Goal: Information Seeking & Learning: Get advice/opinions

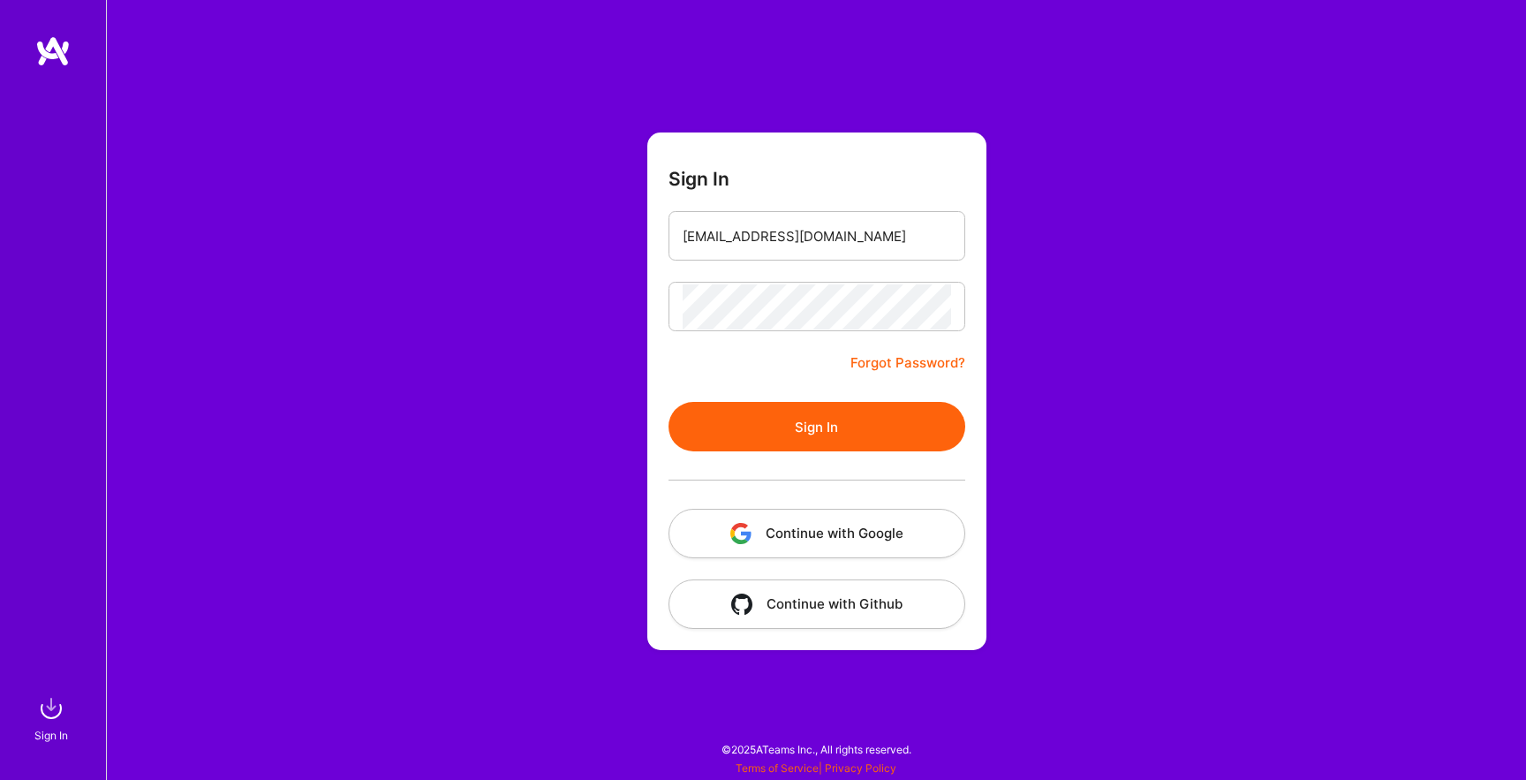
click at [771, 426] on button "Sign In" at bounding box center [816, 426] width 297 height 49
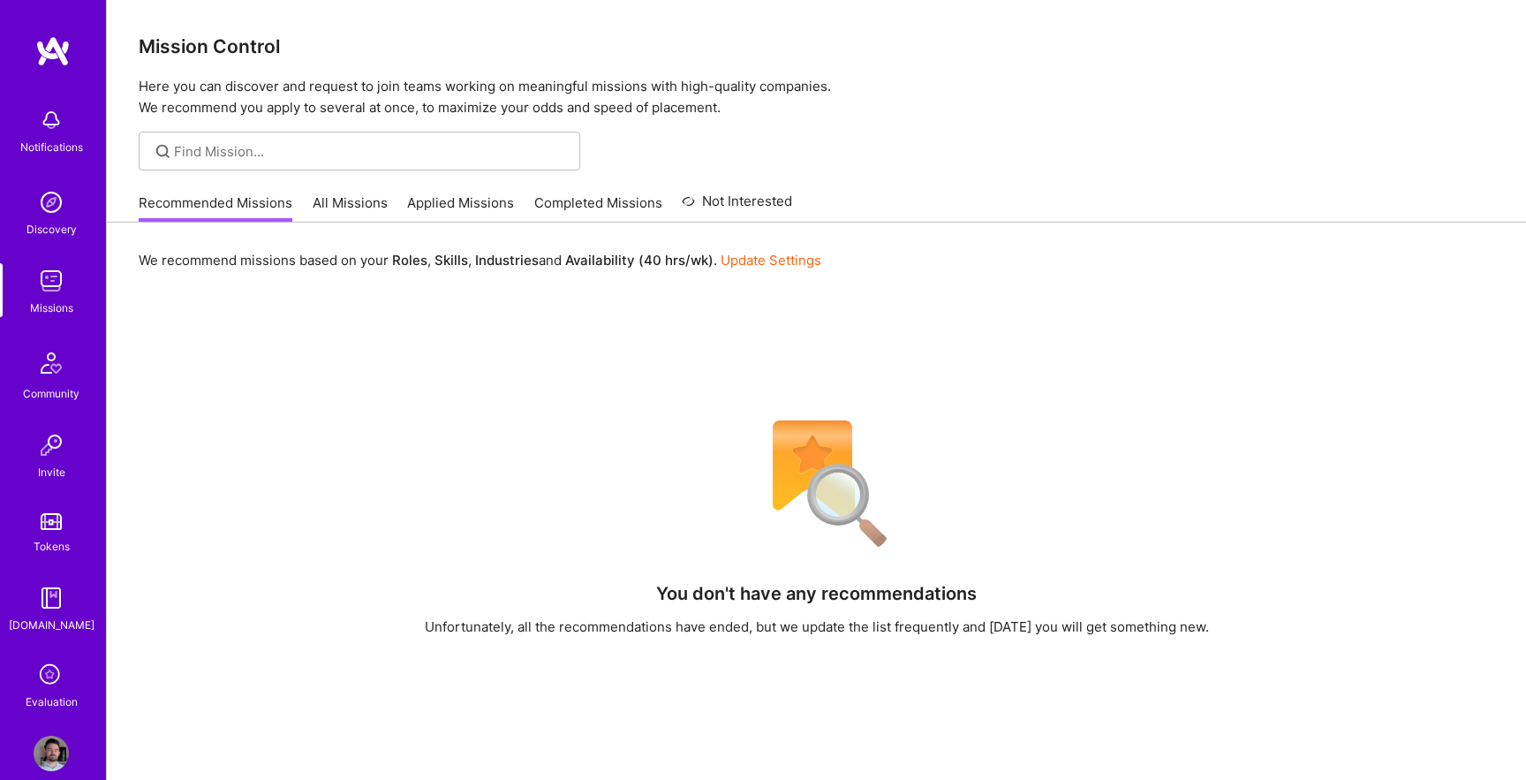
click at [351, 210] on link "All Missions" at bounding box center [350, 207] width 75 height 29
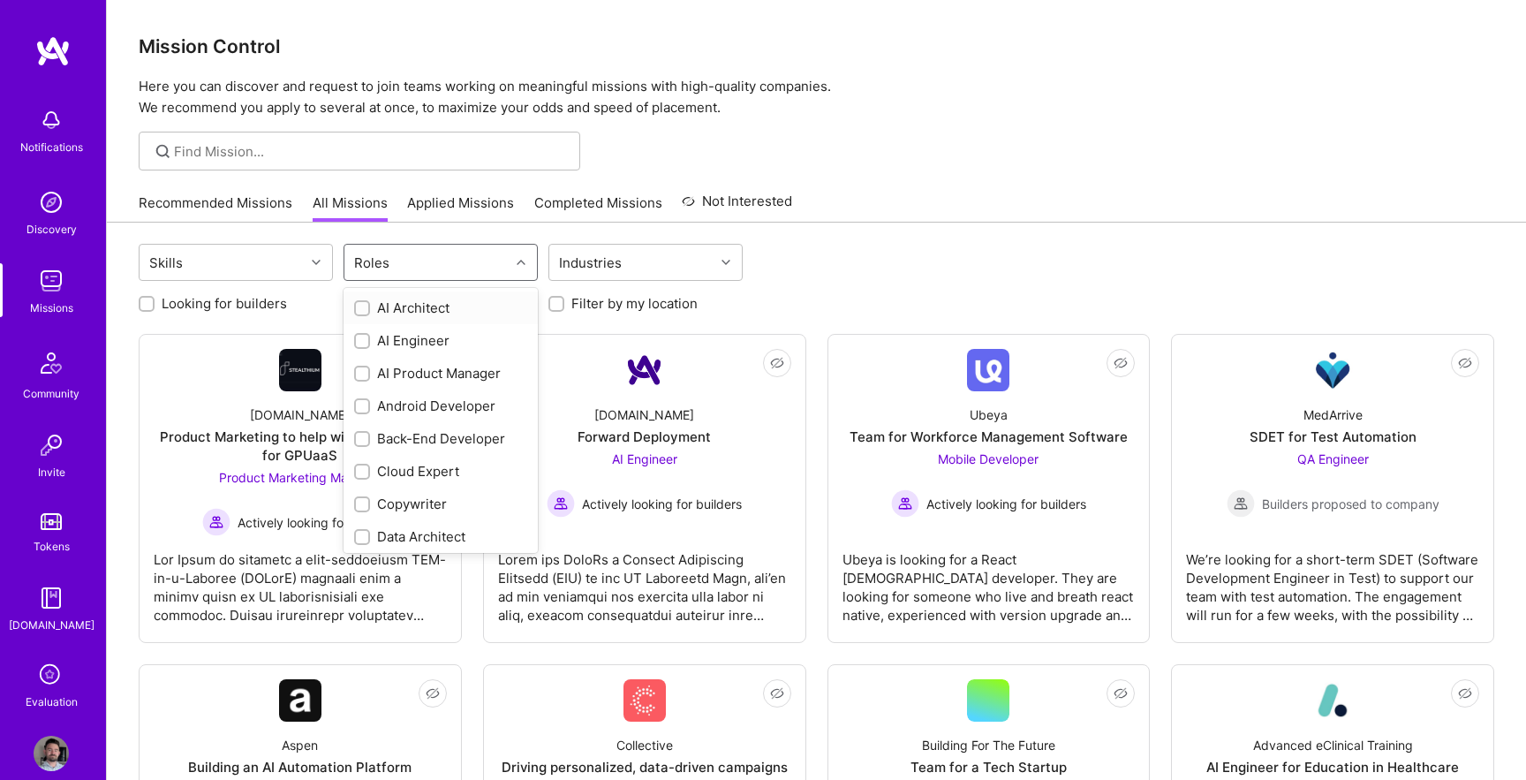
click at [430, 260] on div "Roles" at bounding box center [426, 262] width 165 height 35
type input "des"
click at [427, 303] on div "Product Designer" at bounding box center [440, 307] width 173 height 19
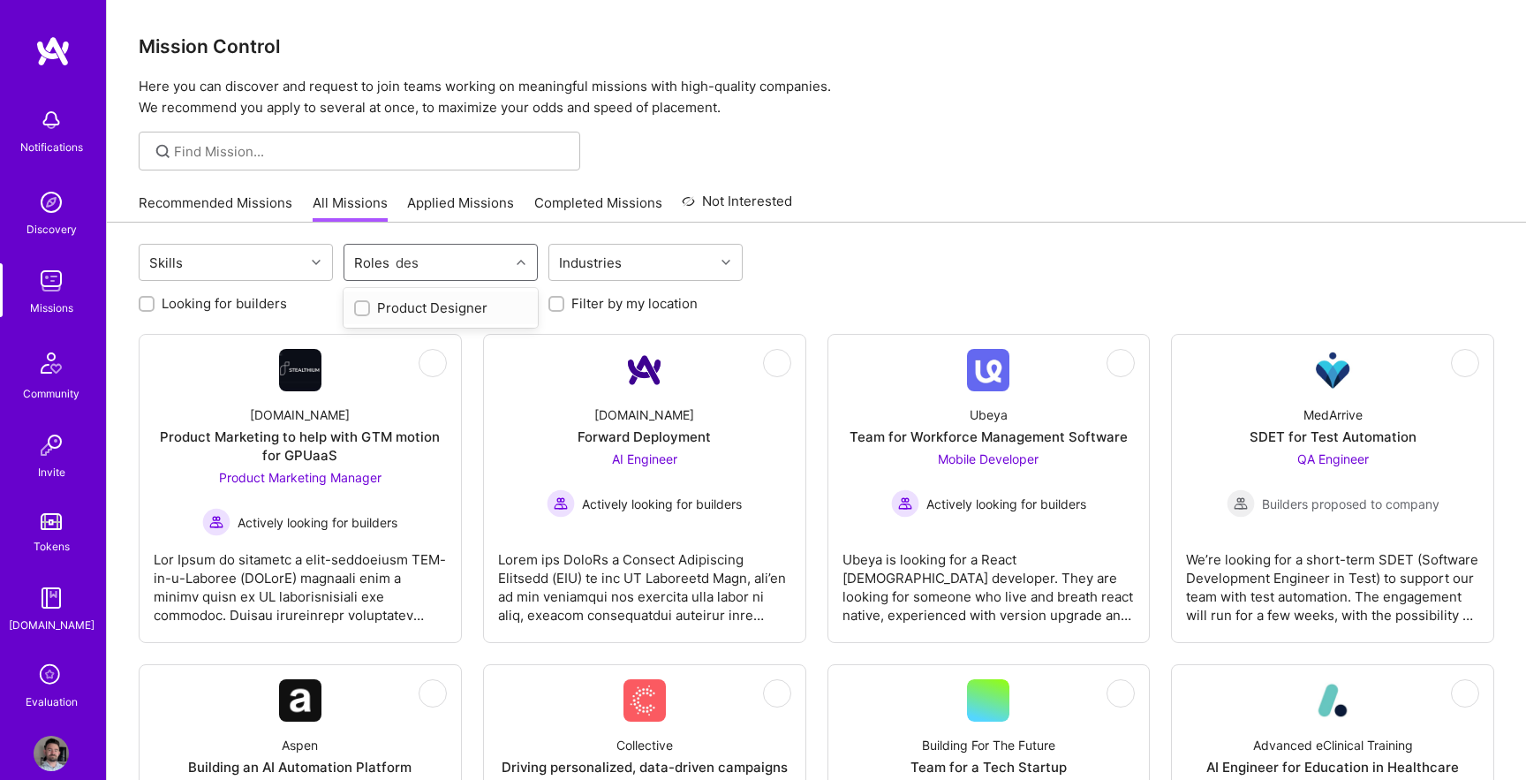
checkbox input "true"
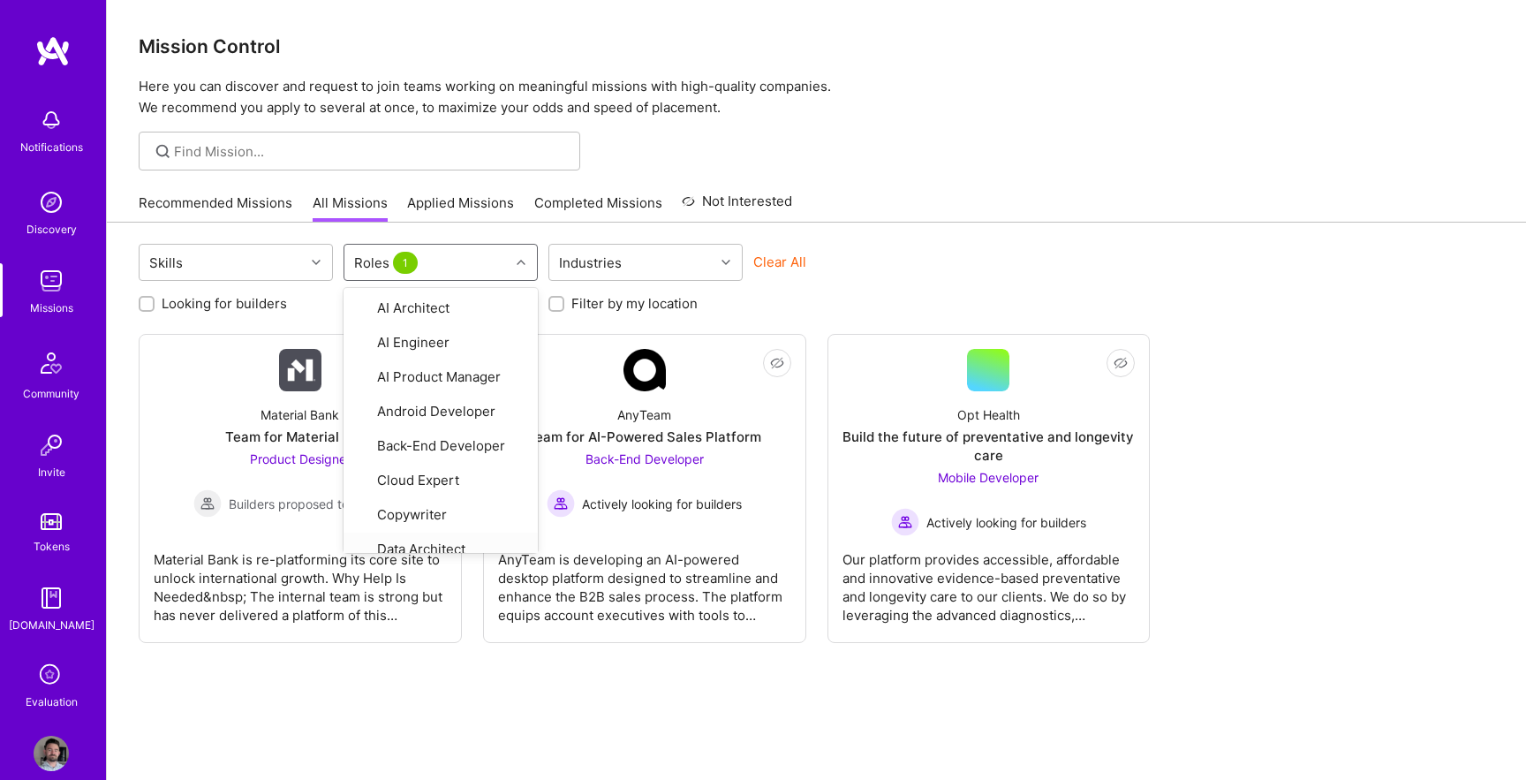
click at [464, 693] on div "Skills option Product Designer, selected. option Data Architect focused, 8 of 2…" at bounding box center [816, 533] width 1419 height 623
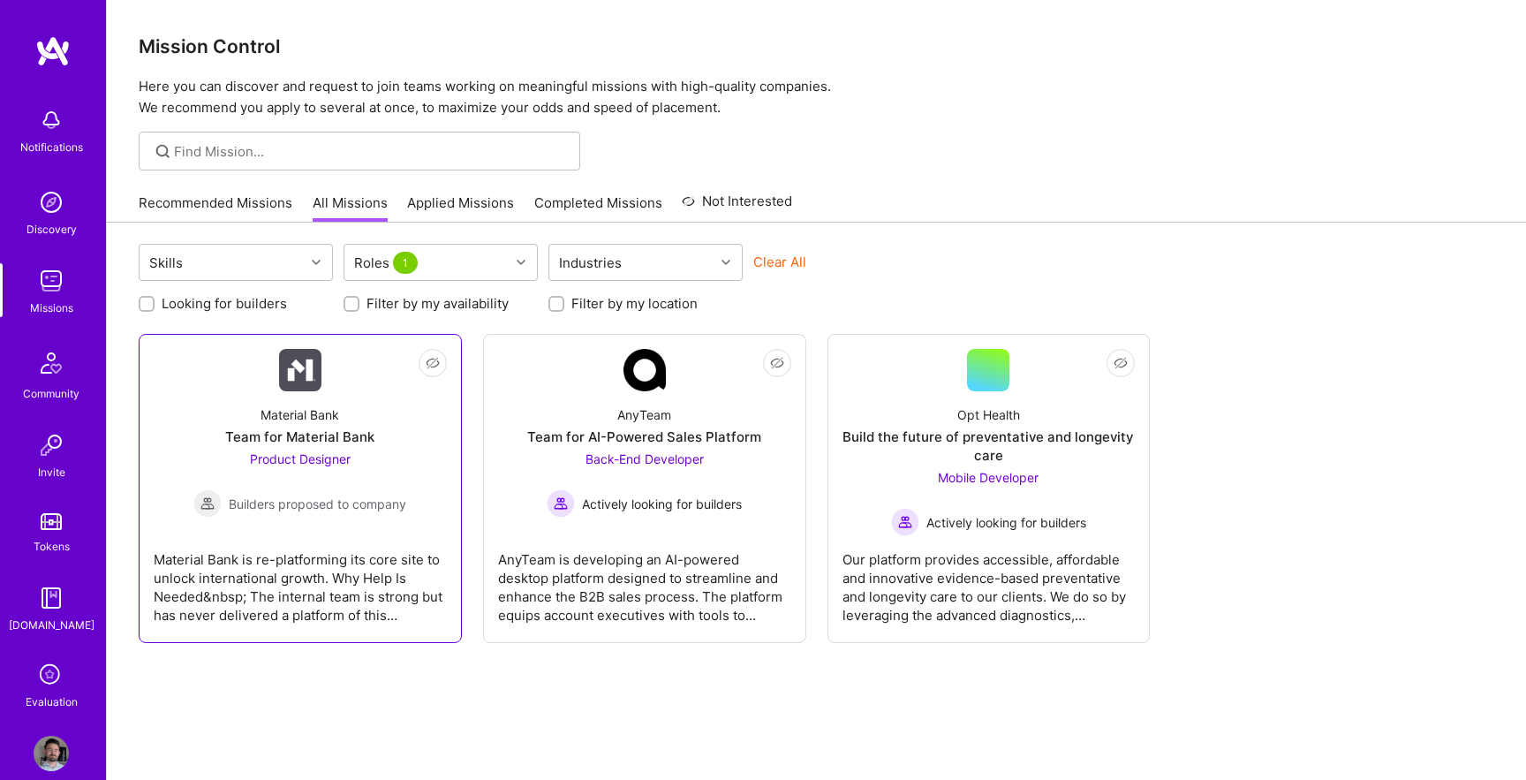
click at [426, 527] on link "Not Interested Material Bank Team for Material Bank Product Designer Builders p…" at bounding box center [300, 488] width 293 height 279
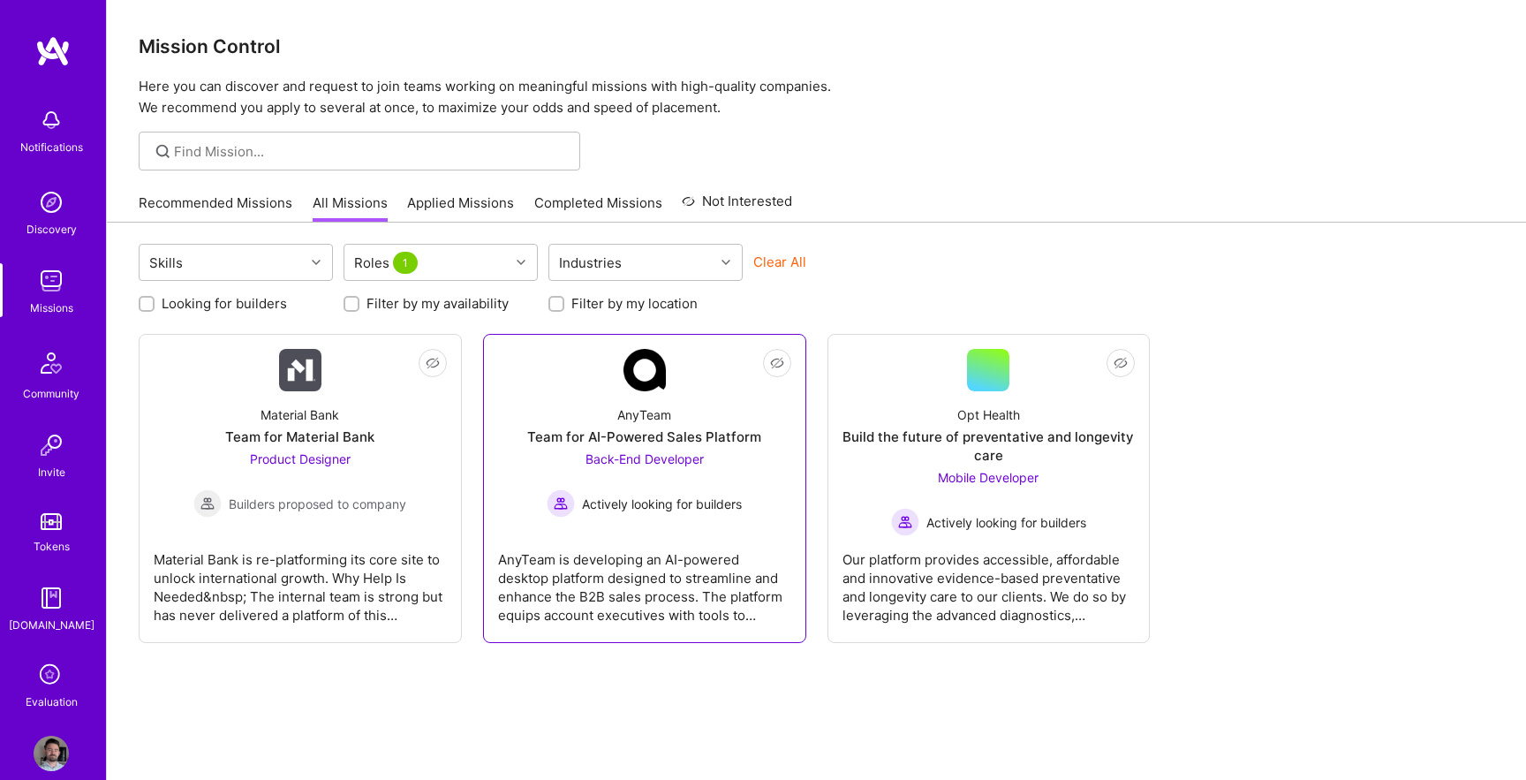
click at [597, 389] on link "Not Interested AnyTeam Team for AI-Powered Sales Platform Back-End Developer Ac…" at bounding box center [644, 488] width 293 height 279
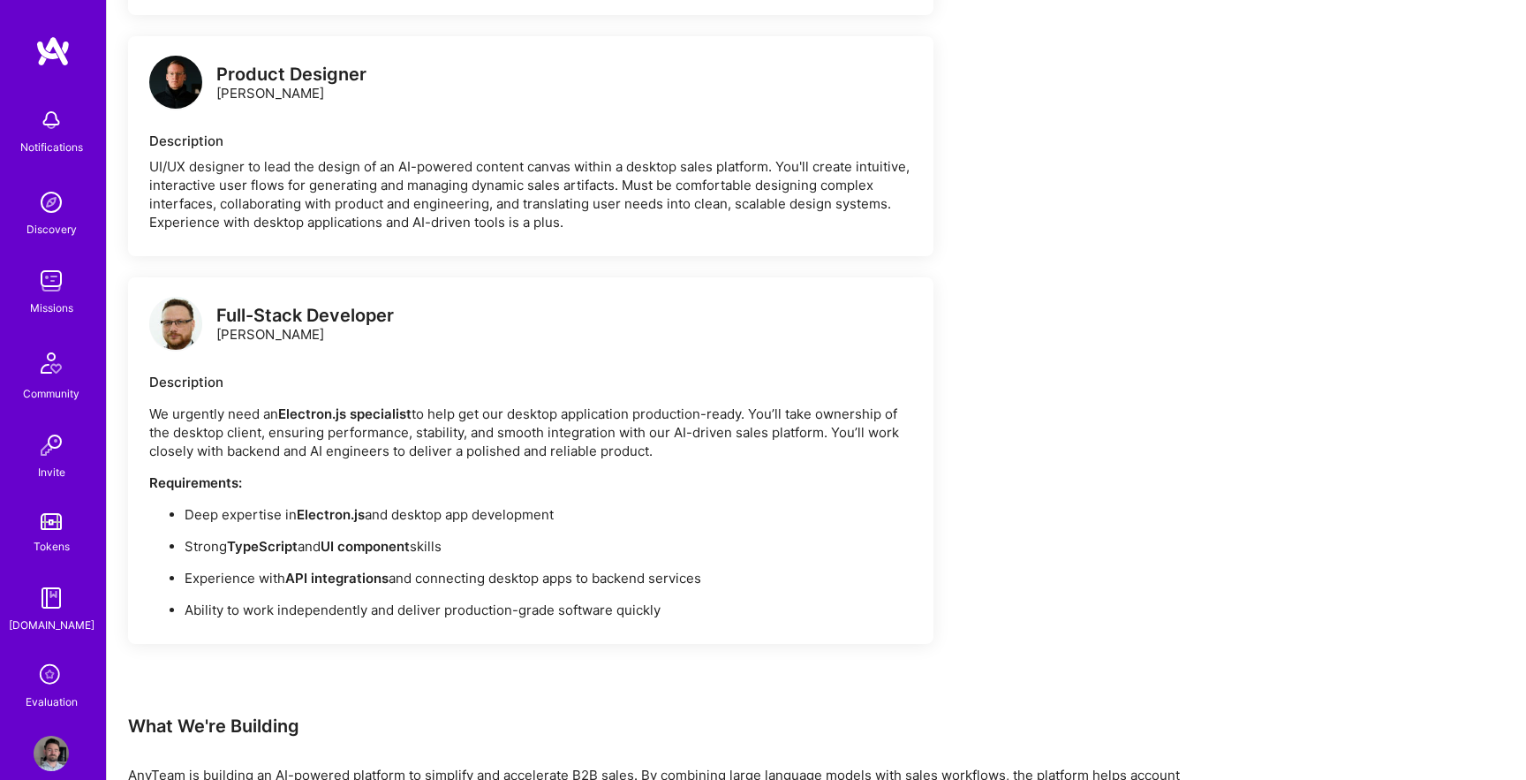
scroll to position [1316, 0]
click at [170, 73] on img at bounding box center [175, 80] width 53 height 53
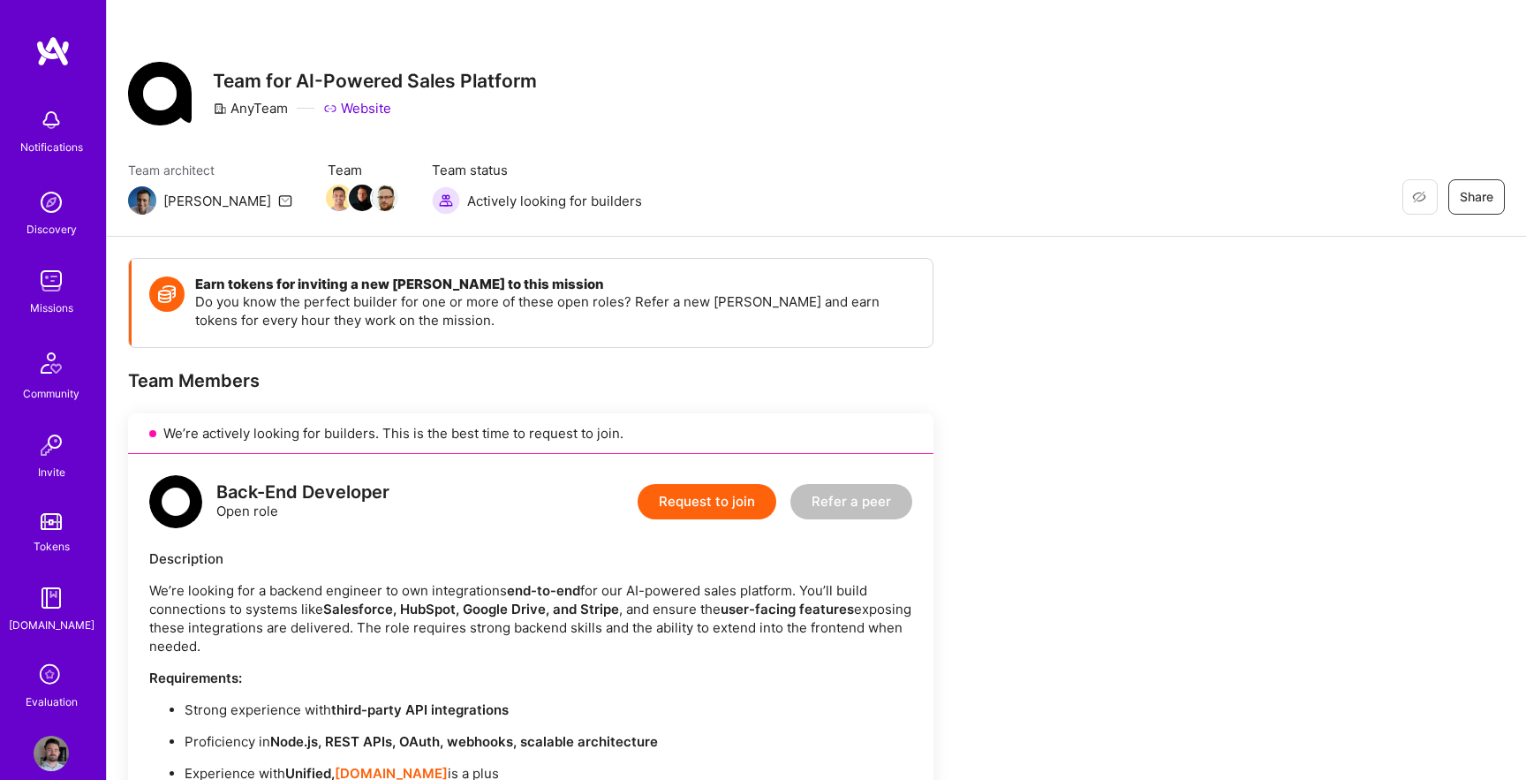
scroll to position [1316, 0]
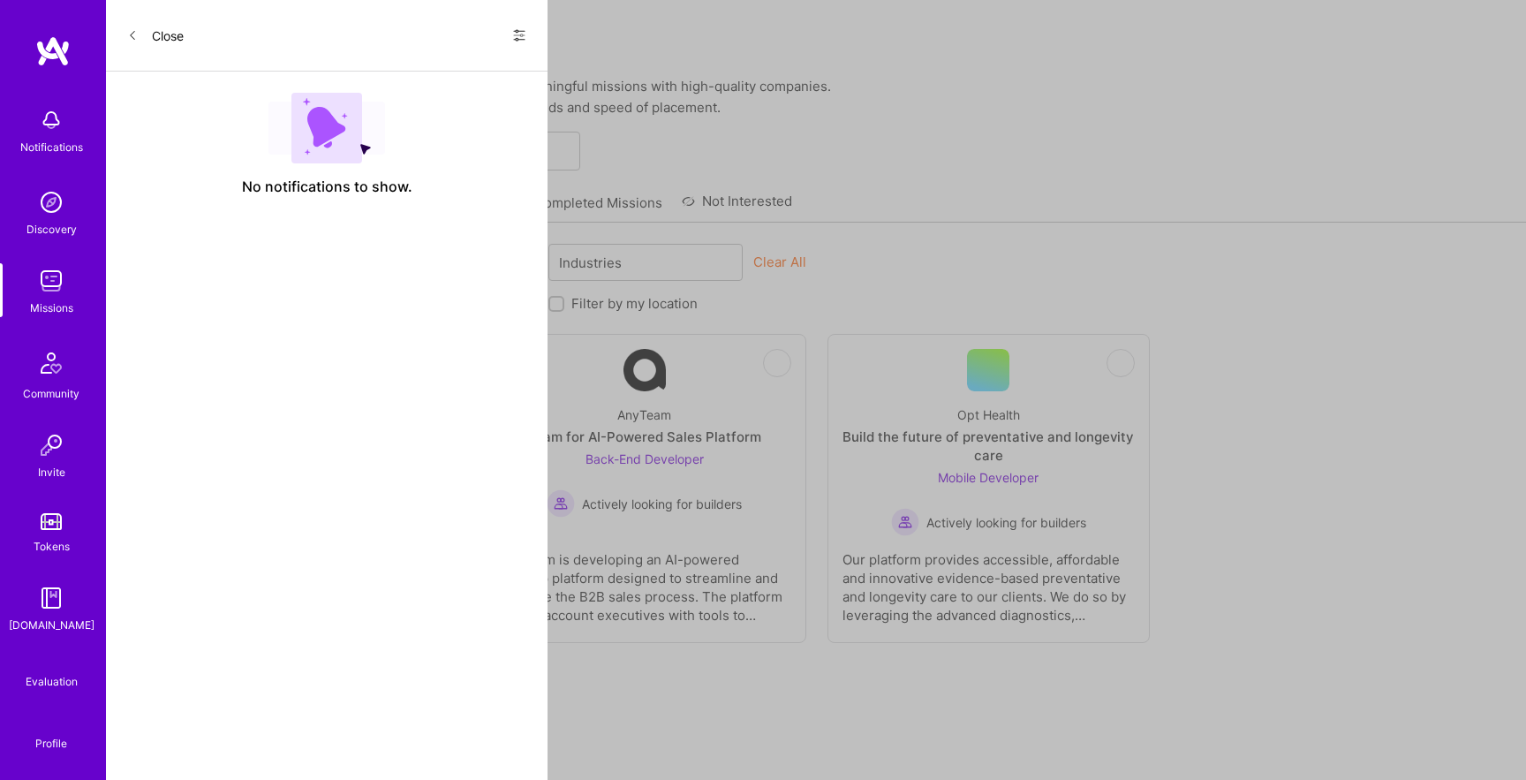
scroll to position [1316, 0]
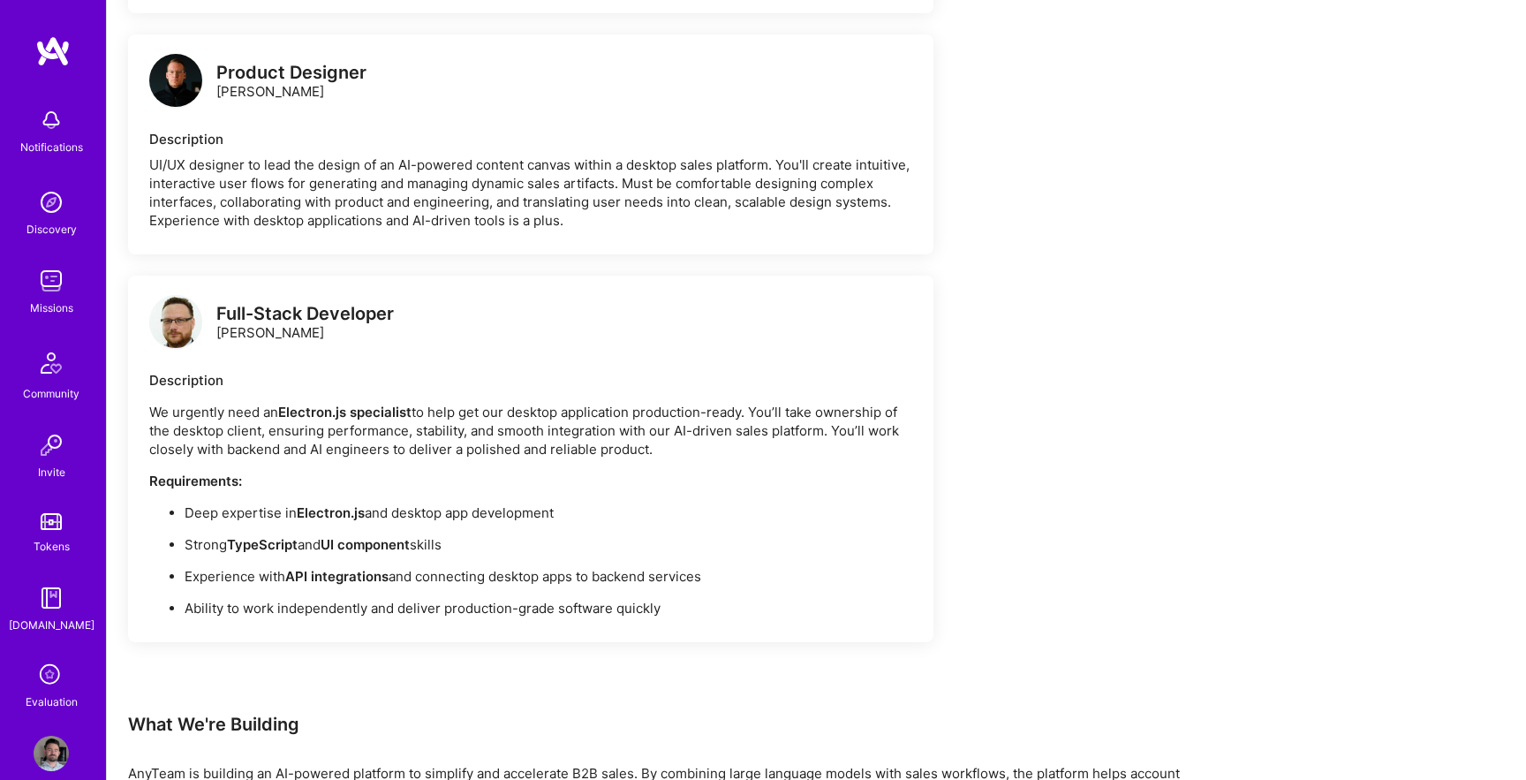
click at [178, 93] on img at bounding box center [175, 80] width 53 height 53
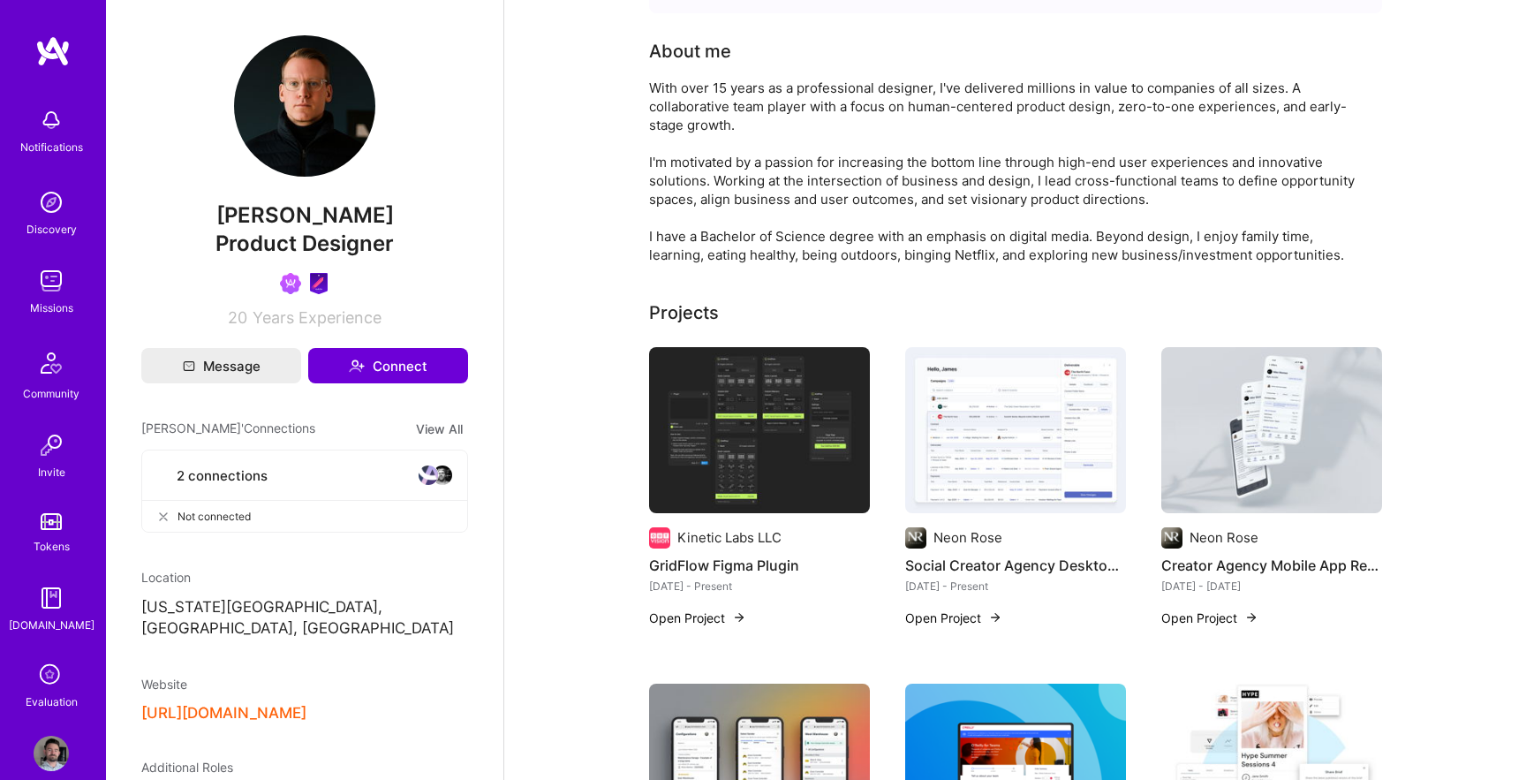
scroll to position [80, 0]
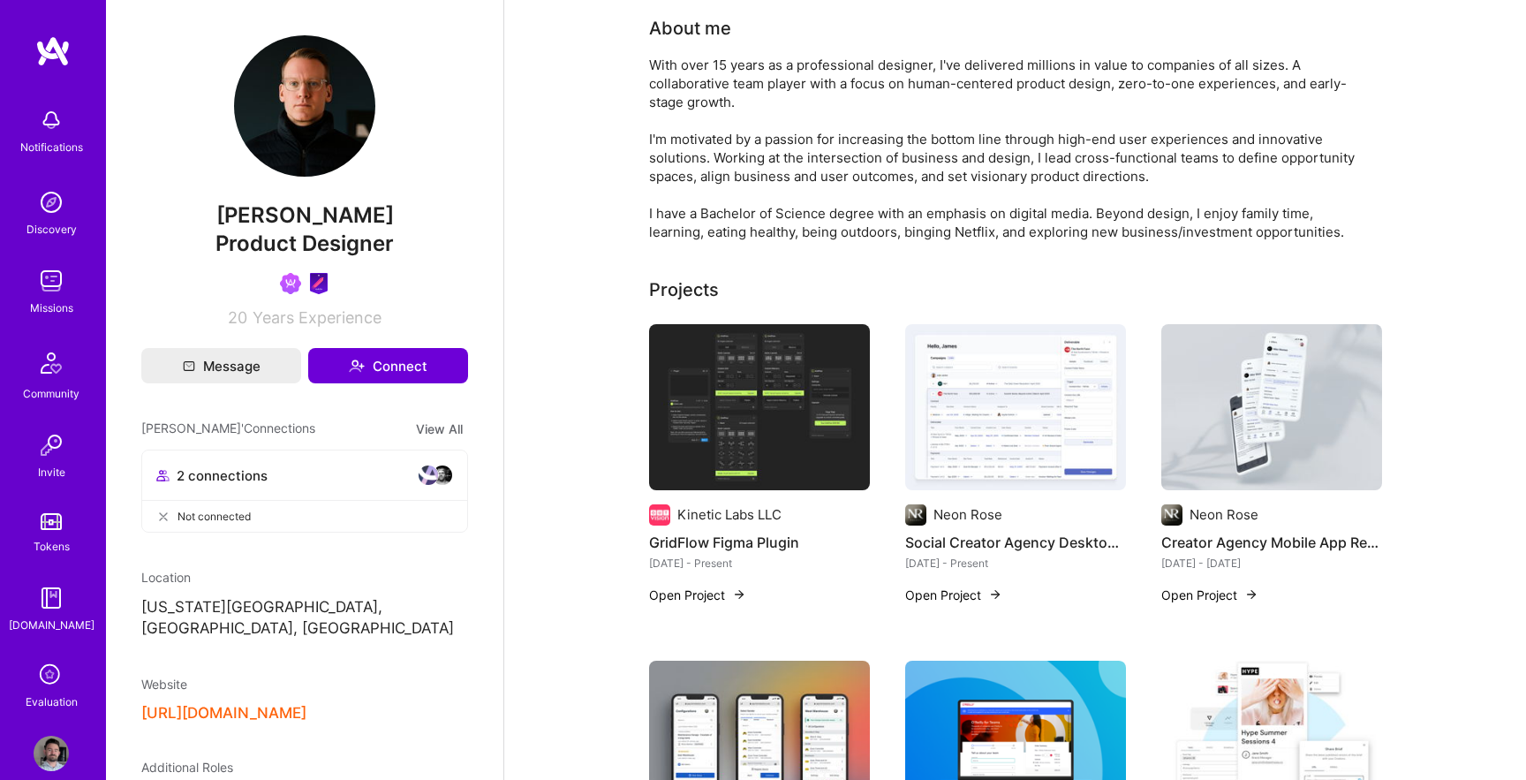
click at [788, 400] on img at bounding box center [759, 407] width 221 height 166
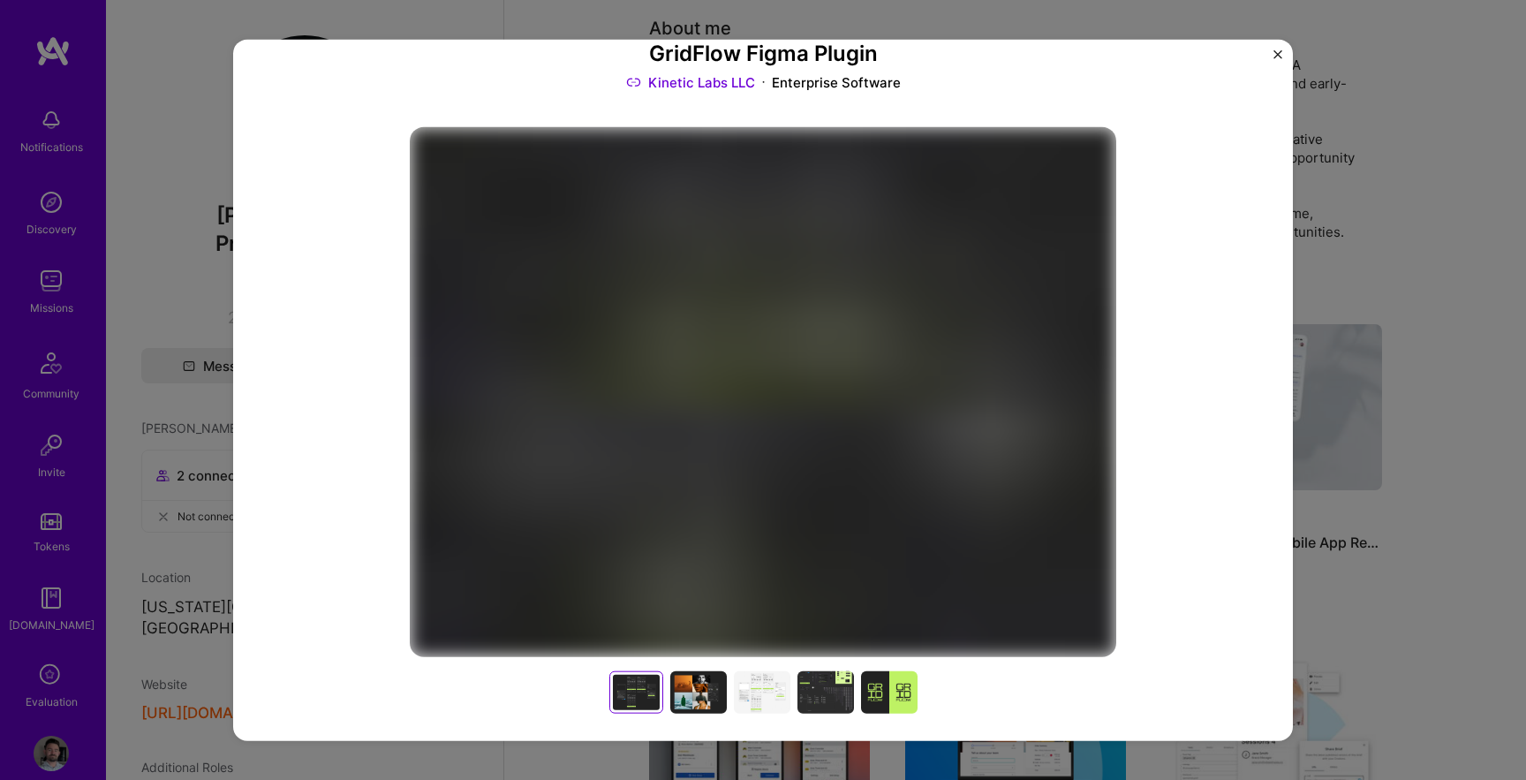
scroll to position [119, 0]
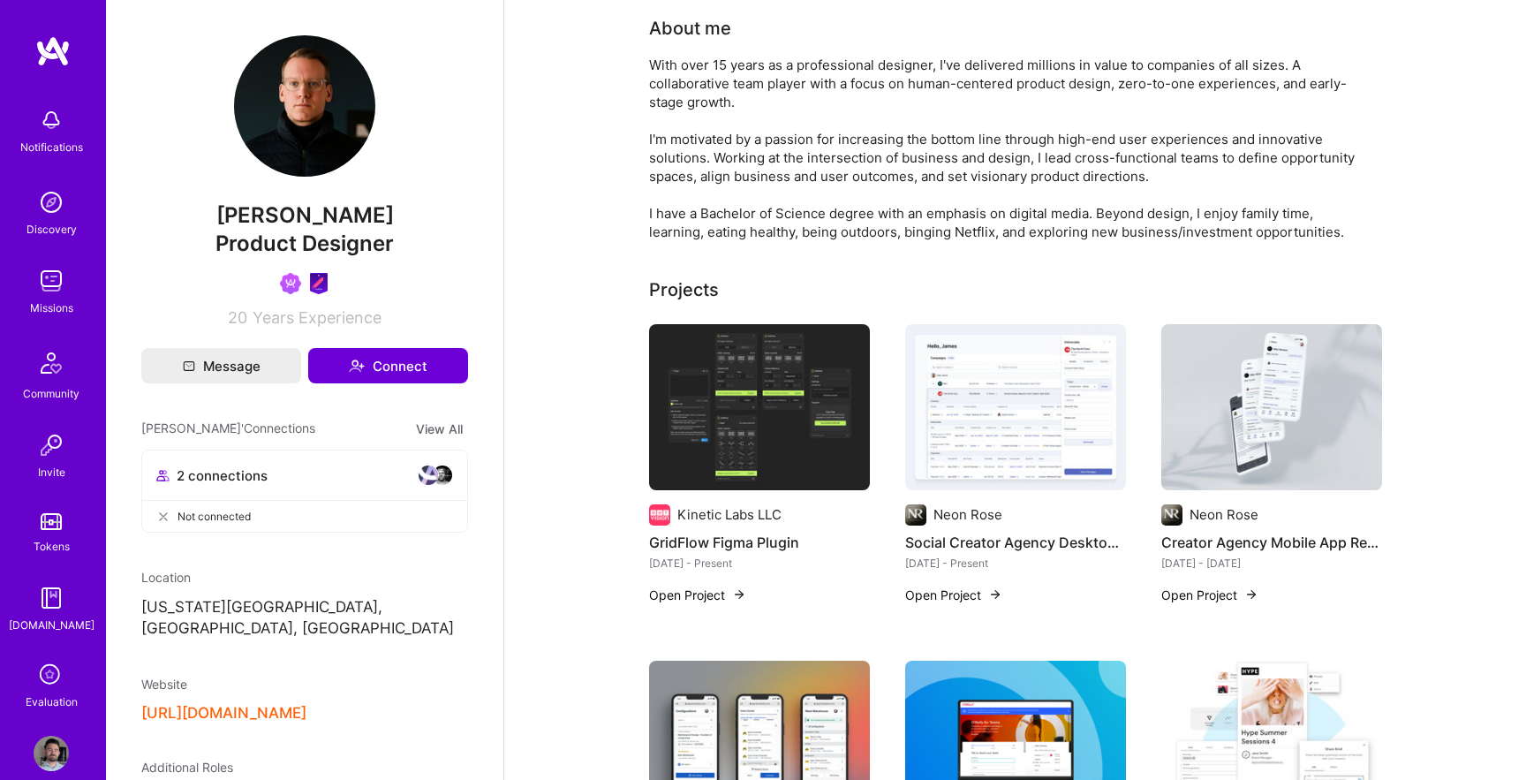
click at [997, 428] on img at bounding box center [1015, 407] width 221 height 166
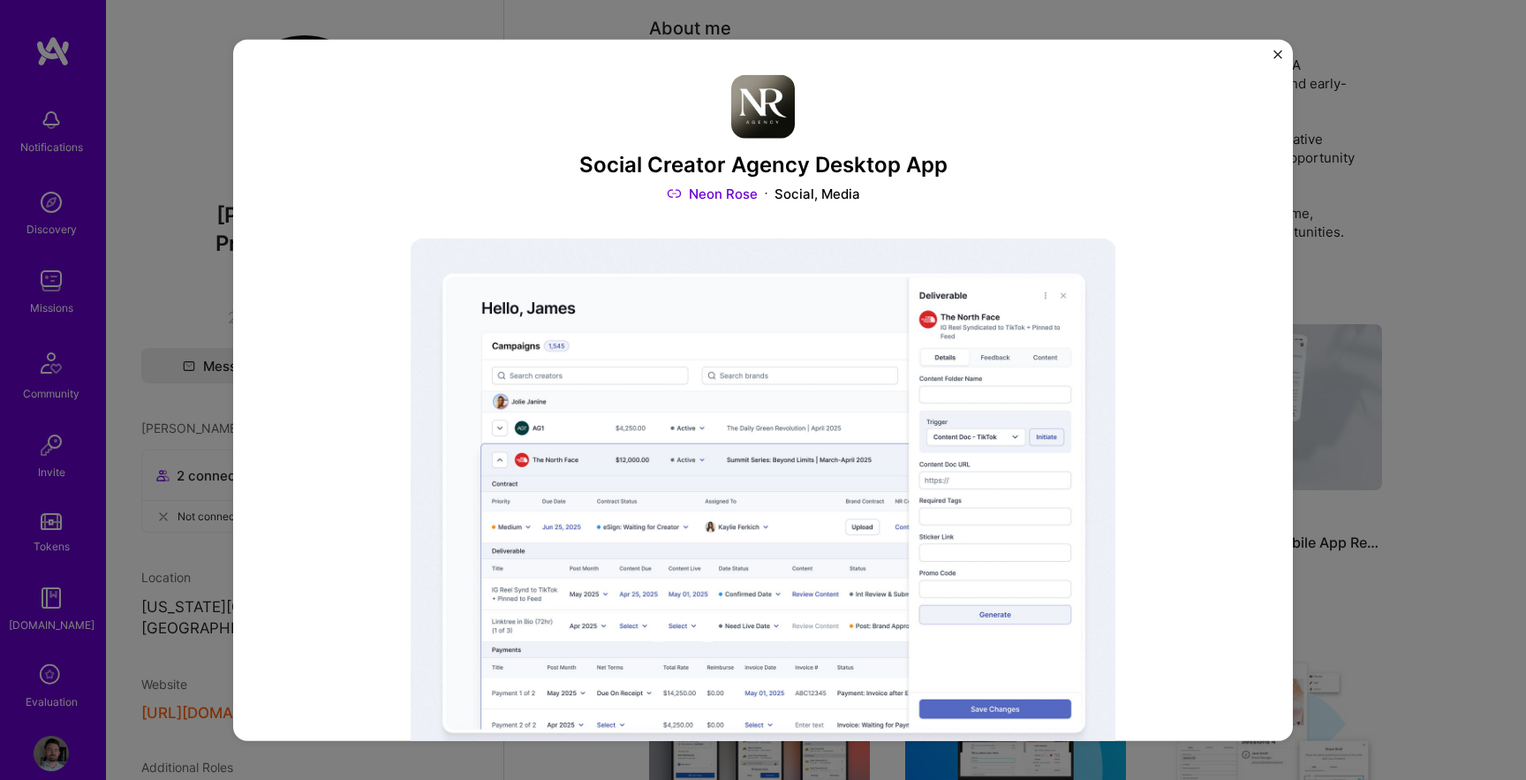
click at [1391, 257] on div "Social Creator Agency Desktop App Neon Rose Social, Media Role Freelance UI/UX …" at bounding box center [763, 390] width 1526 height 780
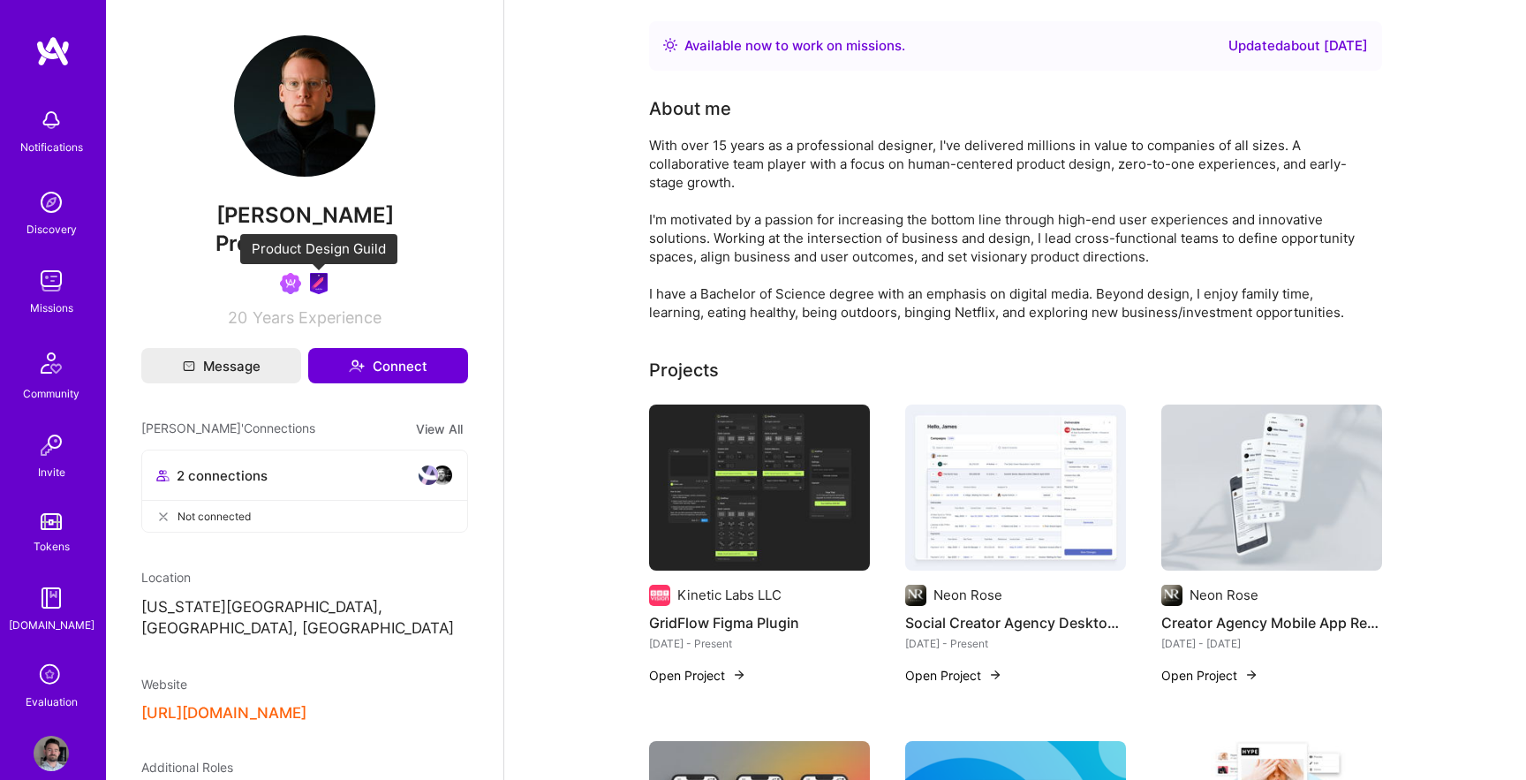
click at [325, 285] on img at bounding box center [318, 283] width 21 height 21
